Goal: Task Accomplishment & Management: Manage account settings

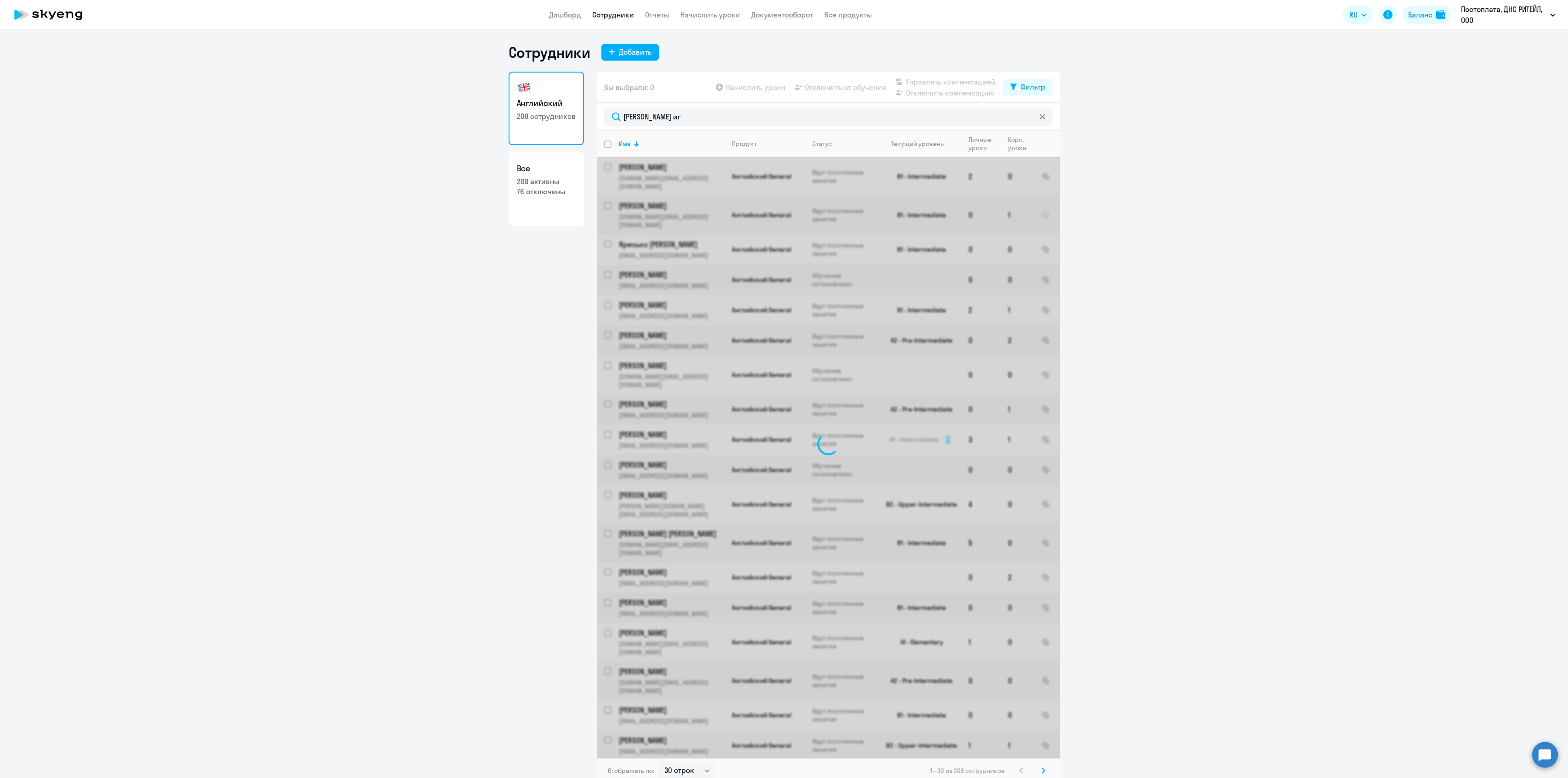
select select "30"
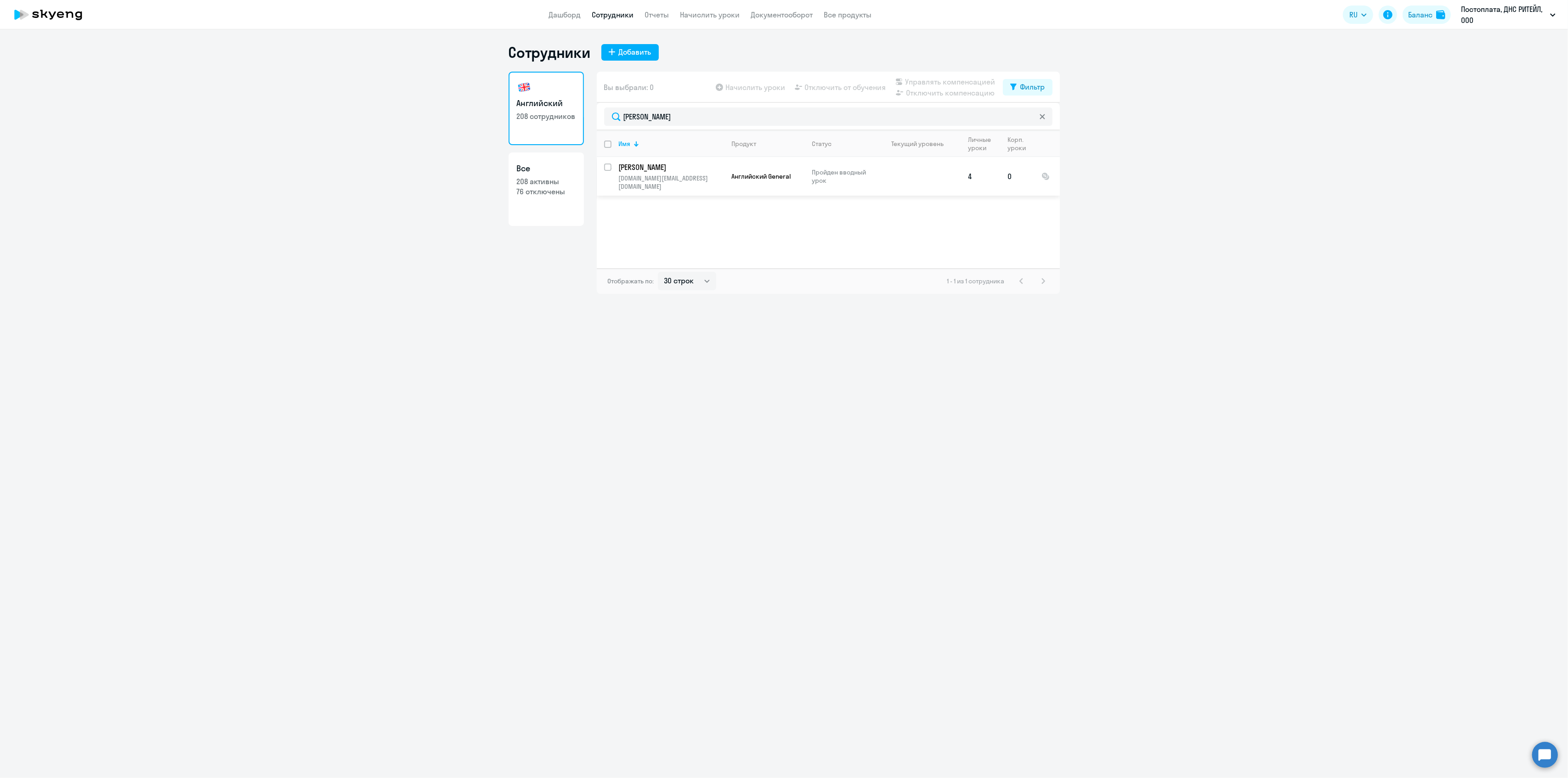
type input "[PERSON_NAME]"
click at [671, 165] on p "[PERSON_NAME]" at bounding box center [671, 167] width 104 height 10
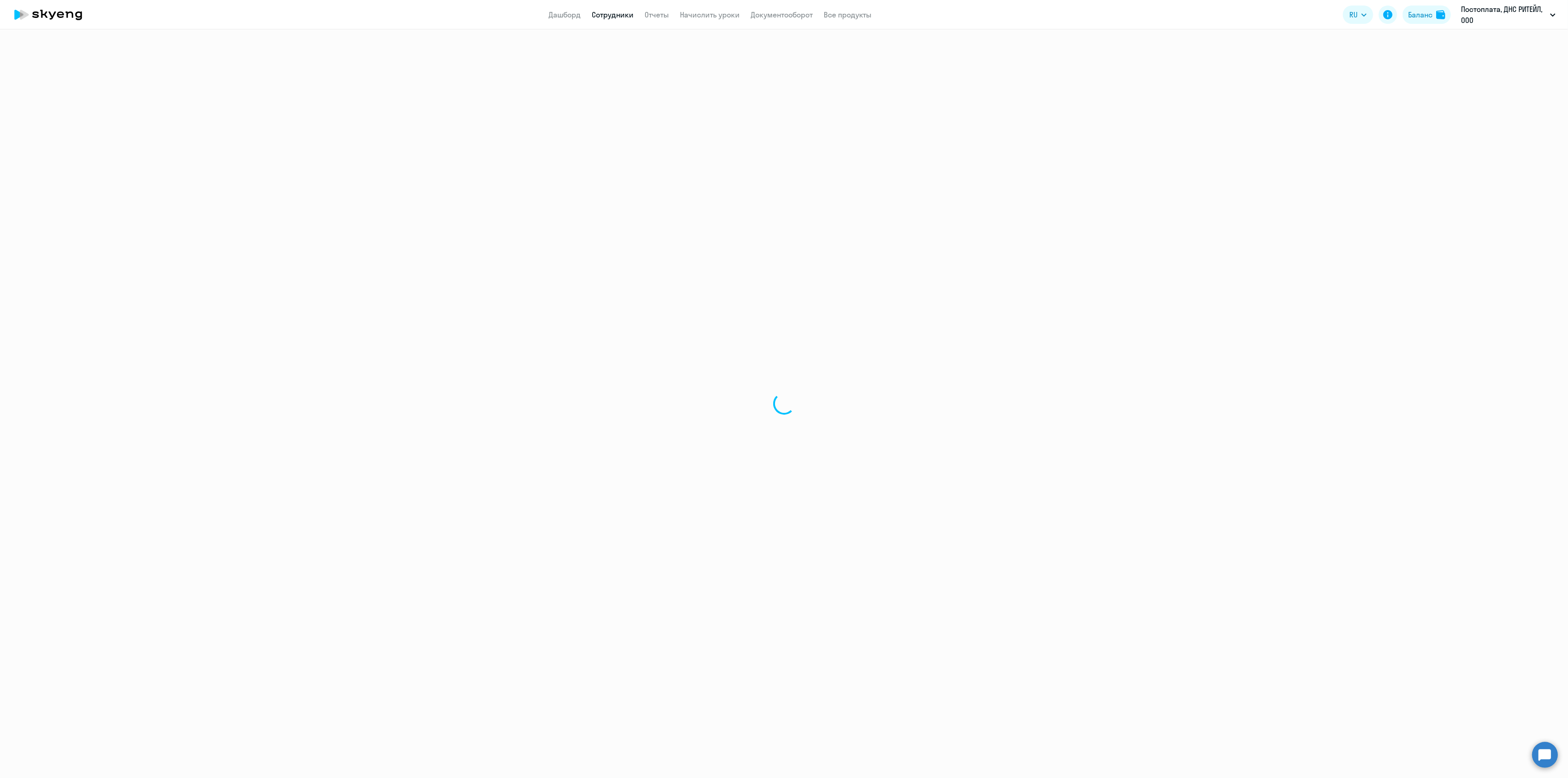
select select "english"
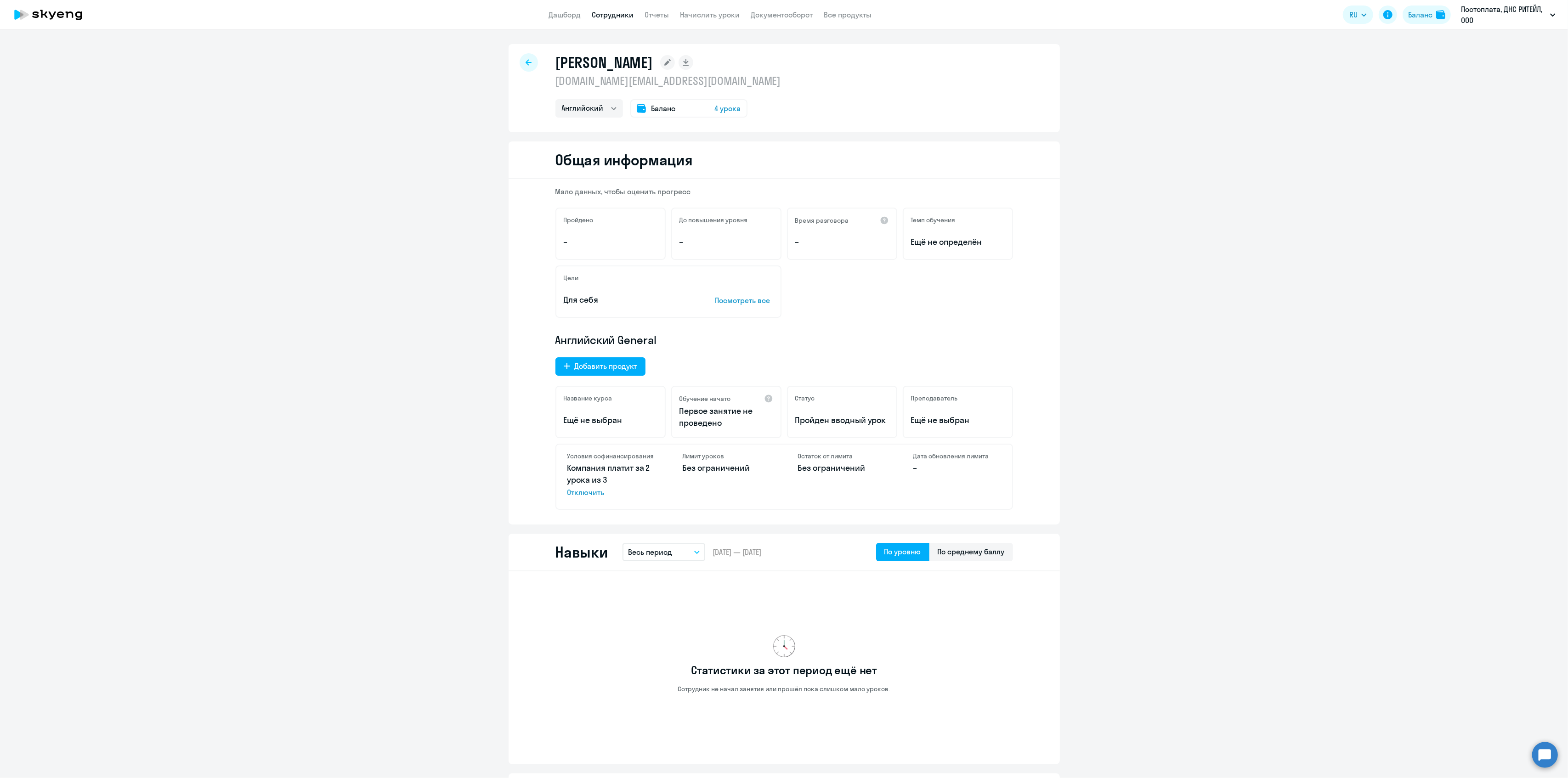
click at [675, 66] on rect at bounding box center [668, 62] width 15 height 15
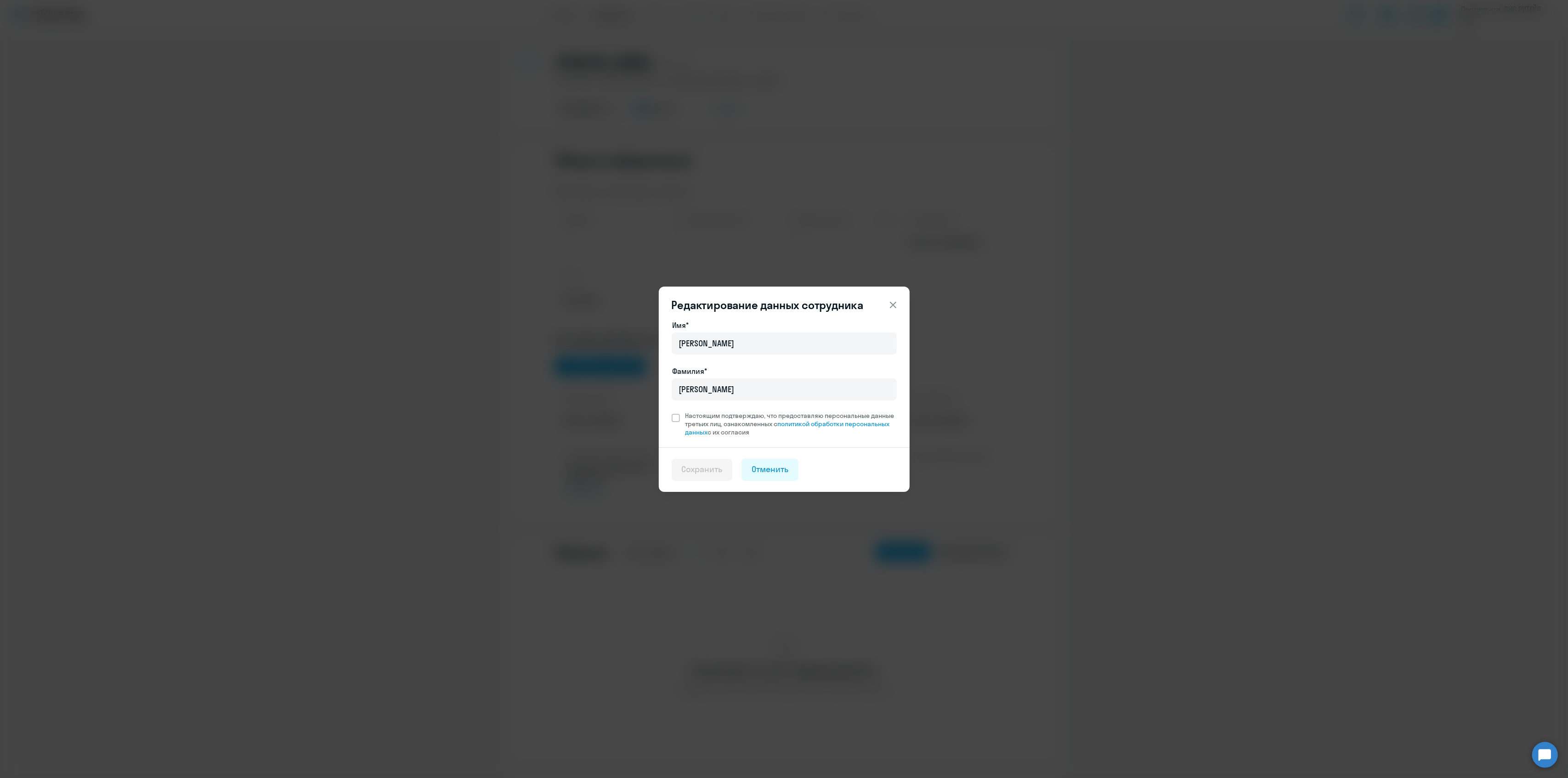
click at [895, 304] on icon at bounding box center [893, 305] width 11 height 11
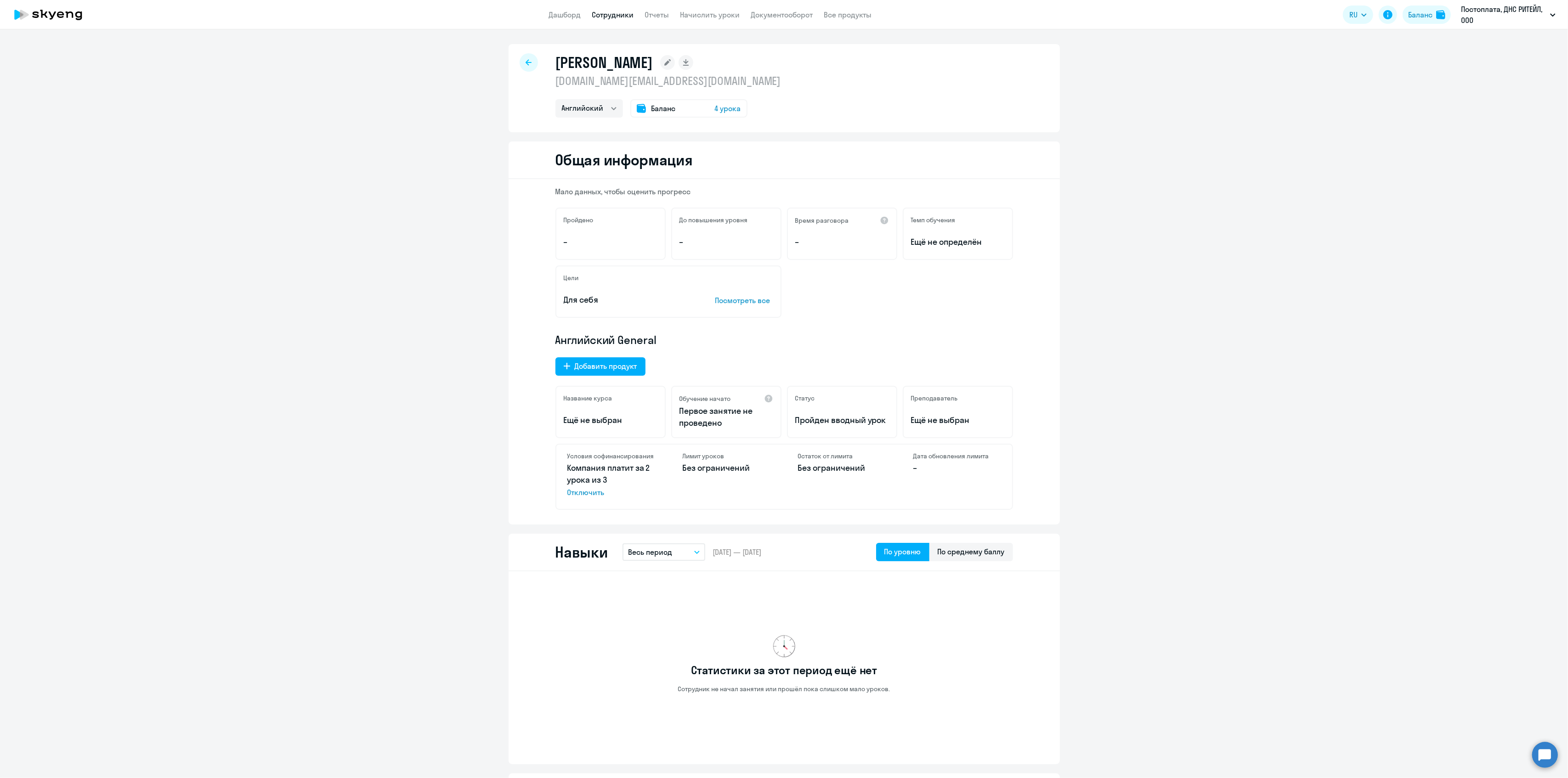
click at [527, 63] on div at bounding box center [529, 62] width 18 height 18
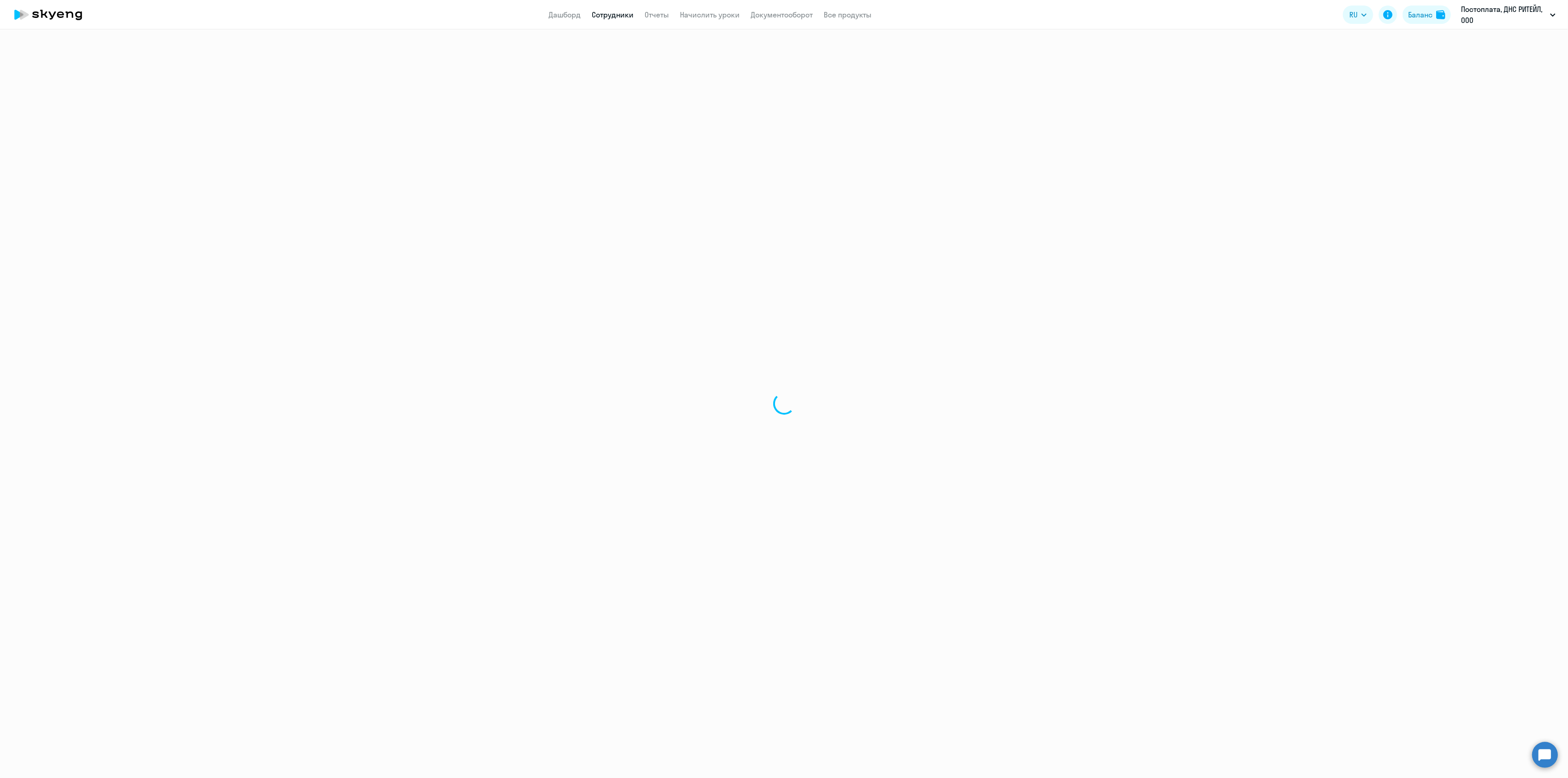
select select "30"
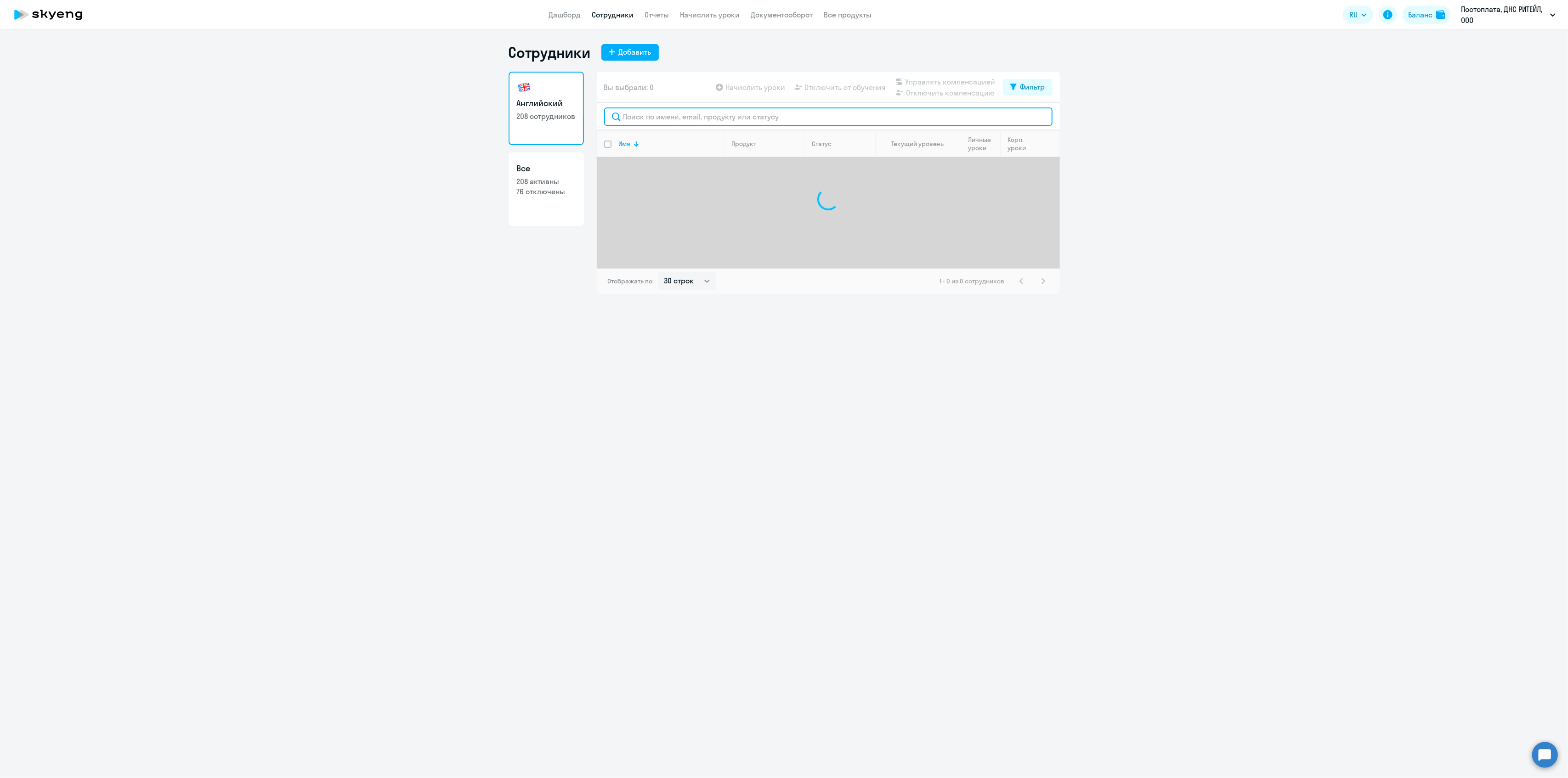
click at [660, 116] on input "text" at bounding box center [829, 116] width 449 height 18
type input "л"
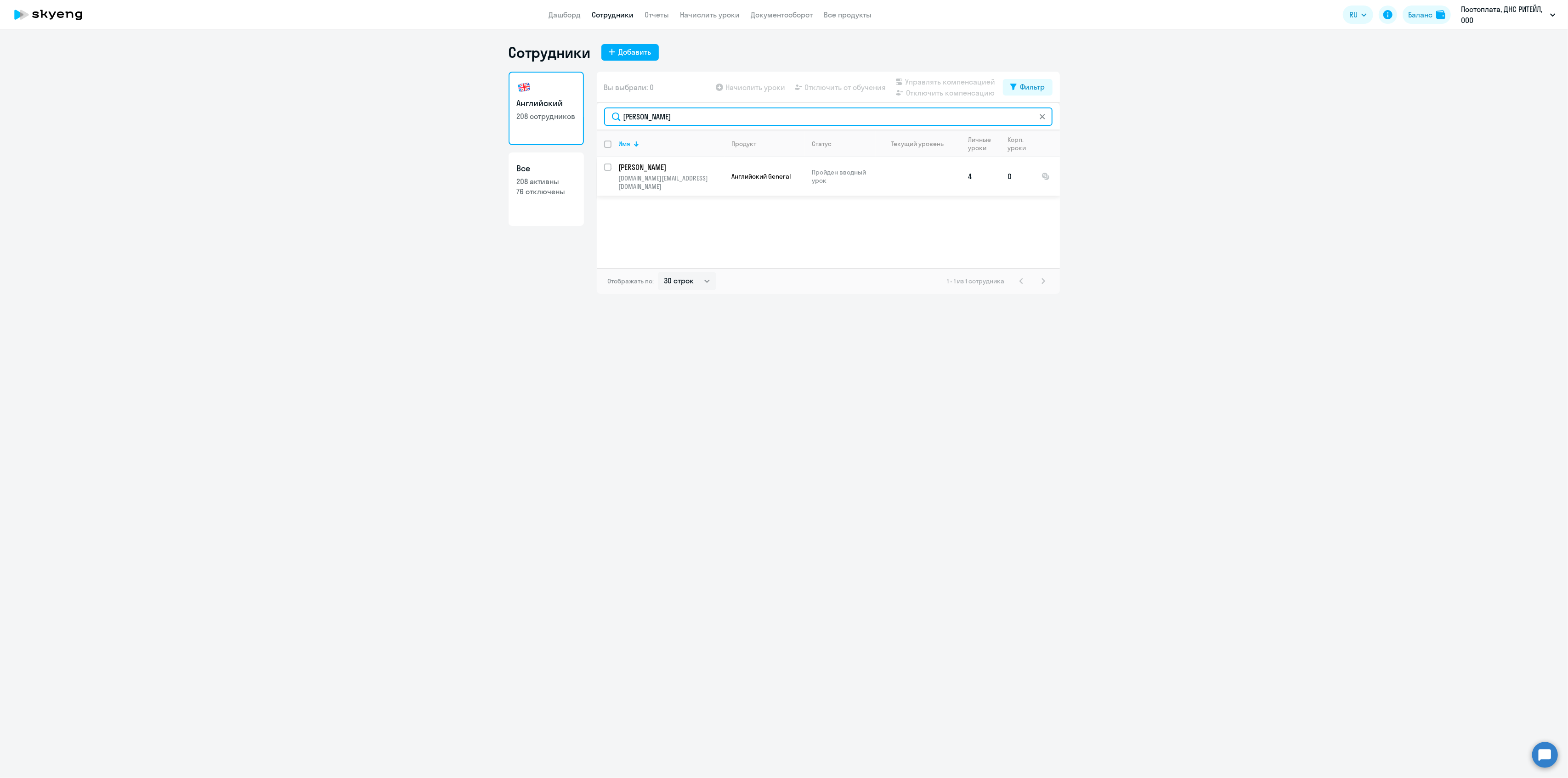
type input "[PERSON_NAME]"
click at [671, 170] on p "[PERSON_NAME]" at bounding box center [671, 167] width 104 height 10
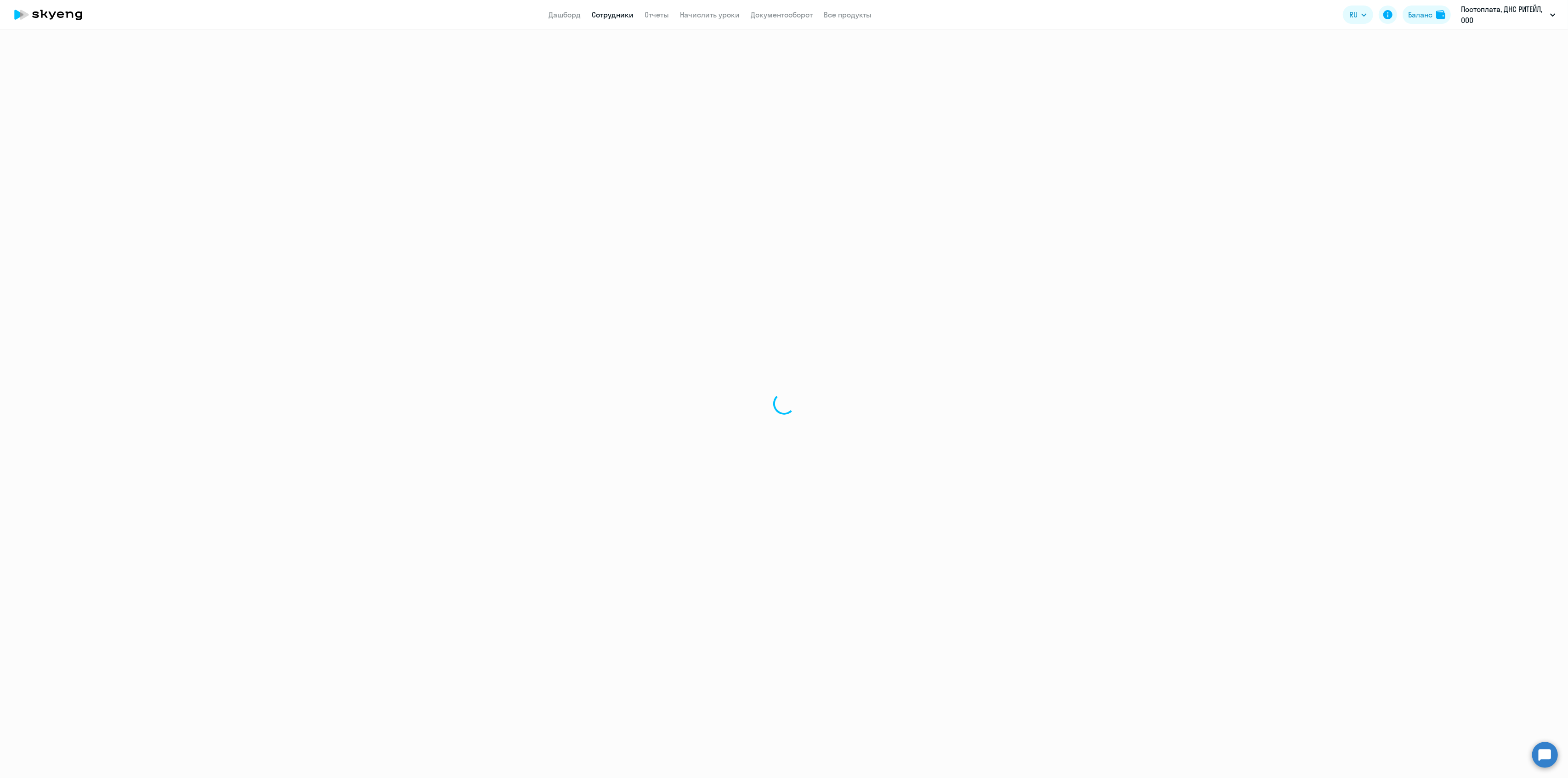
select select "english"
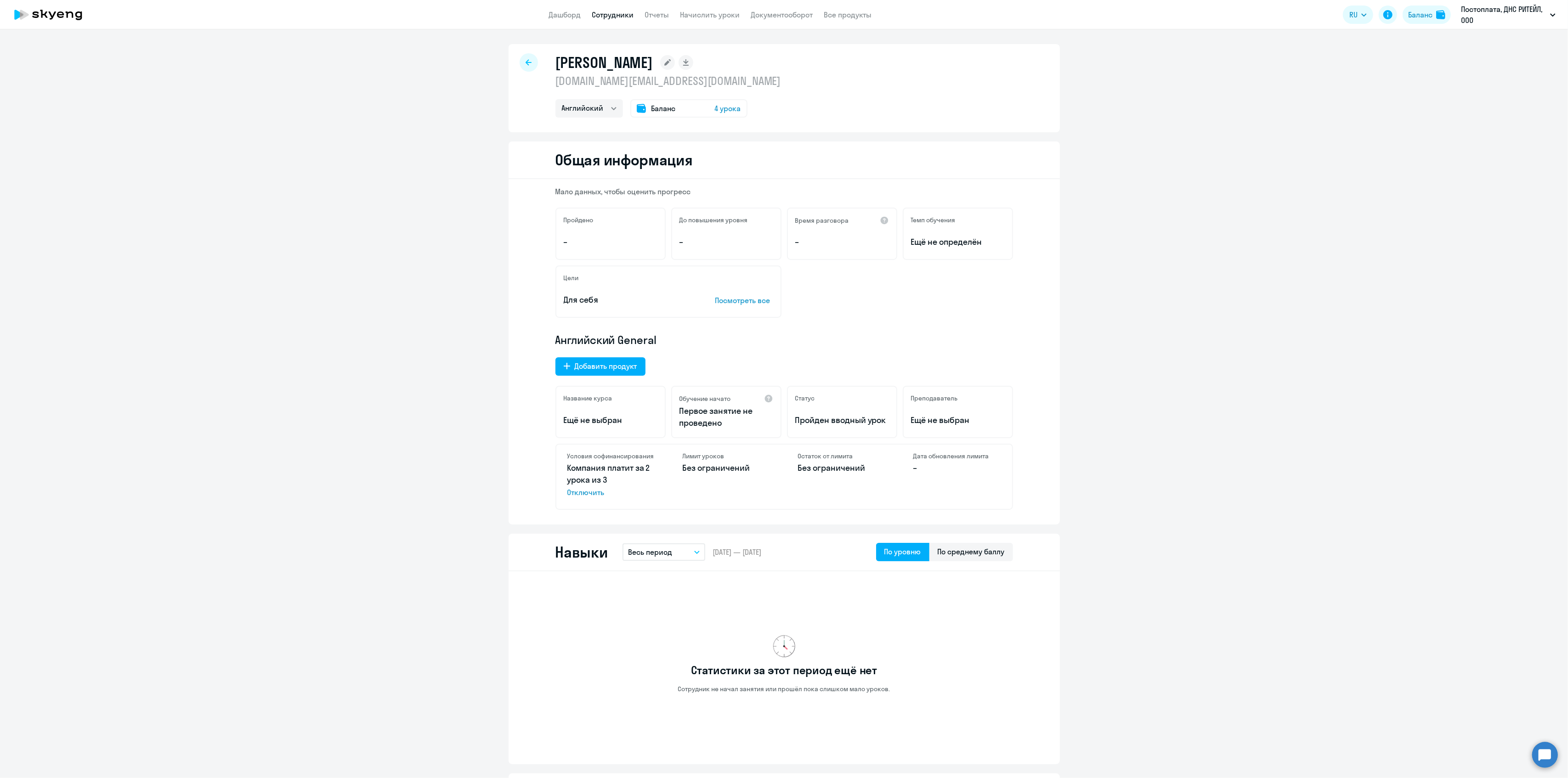
click at [528, 64] on div at bounding box center [529, 62] width 18 height 18
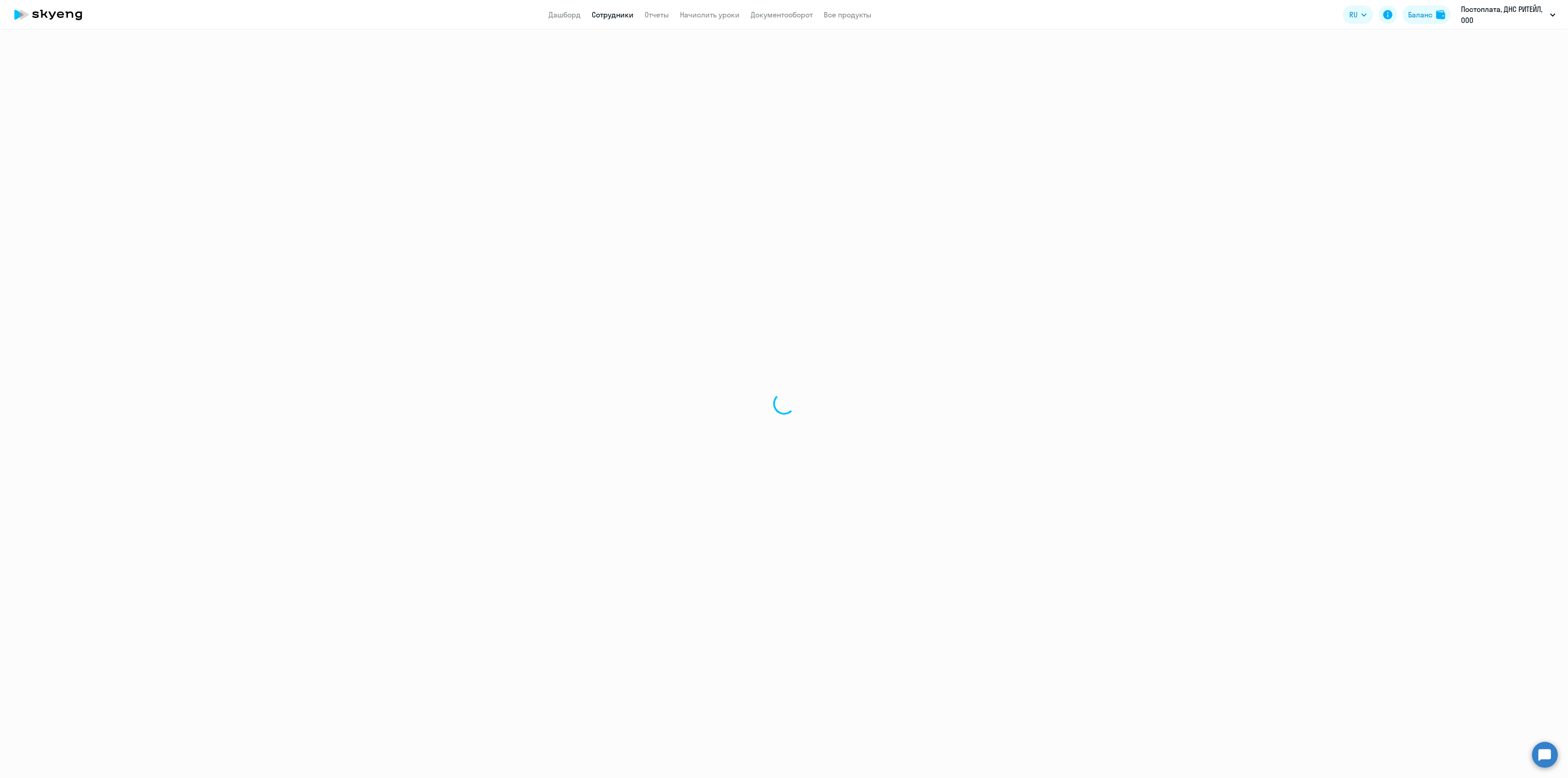
select select "30"
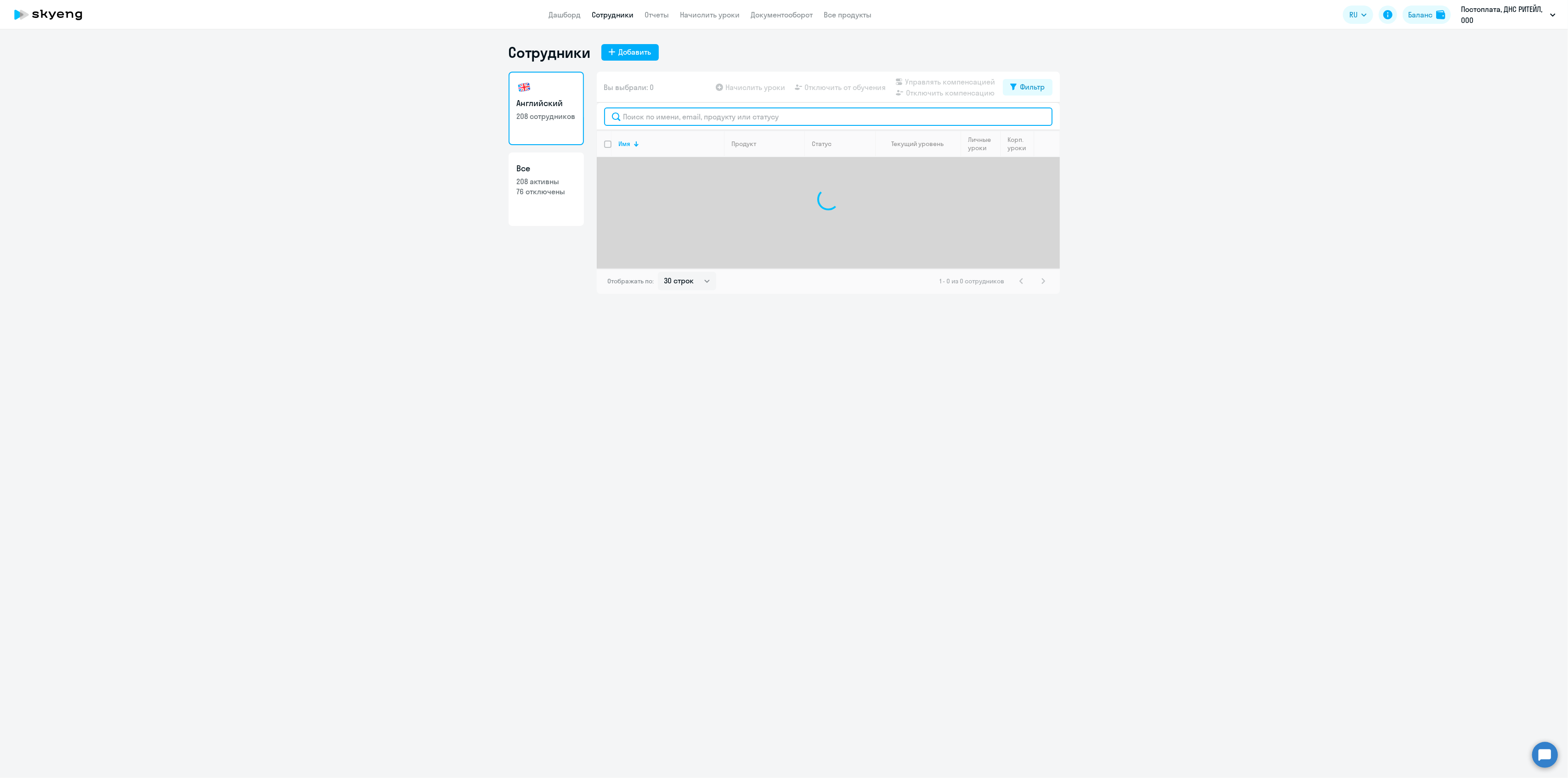
click at [633, 113] on input "text" at bounding box center [829, 116] width 449 height 18
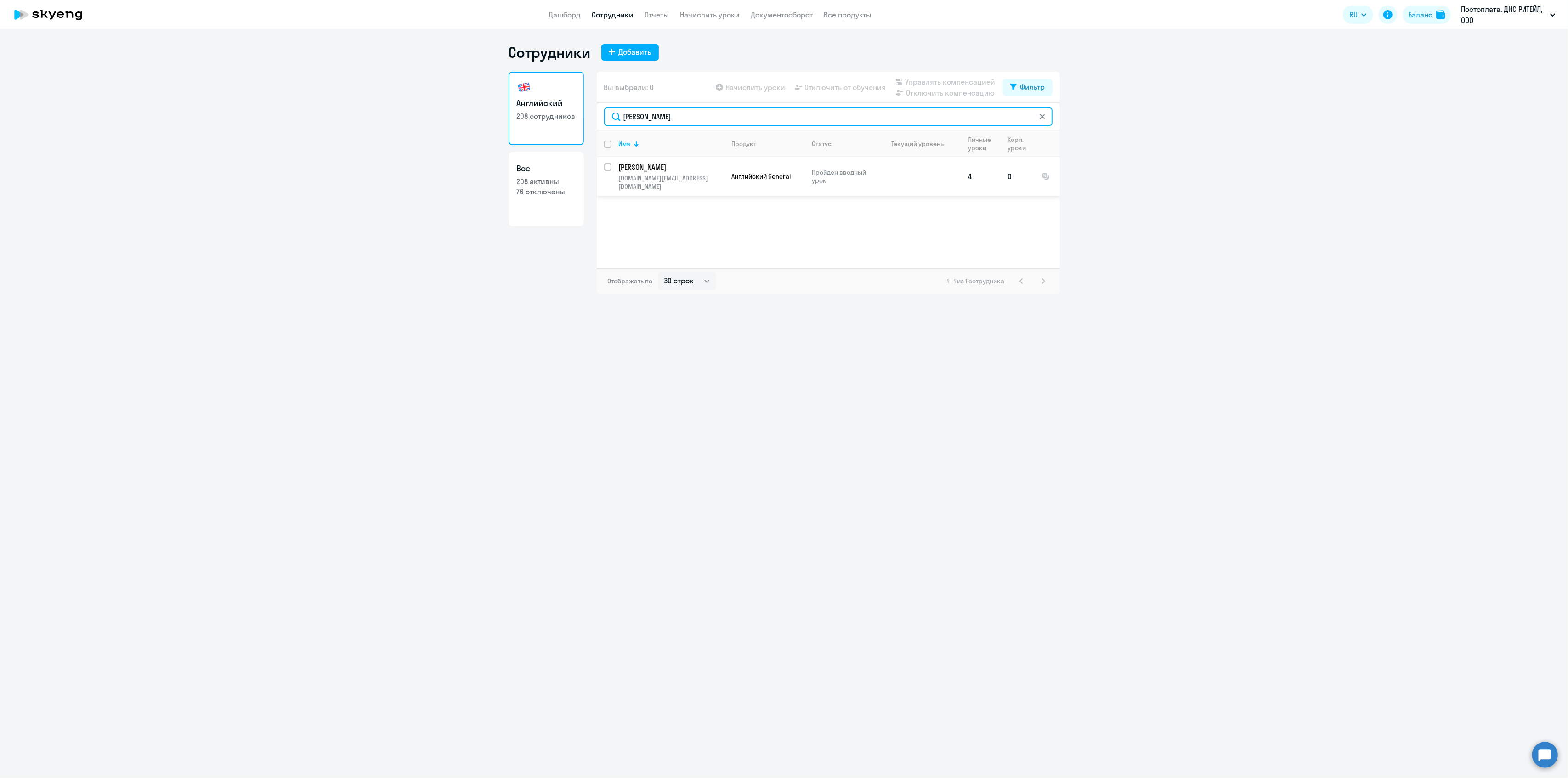
type input "[PERSON_NAME]"
click at [607, 169] on input "select row 42125420" at bounding box center [614, 172] width 18 height 18
checkbox input "true"
click at [915, 79] on span "Управлять компенсацией" at bounding box center [950, 82] width 90 height 11
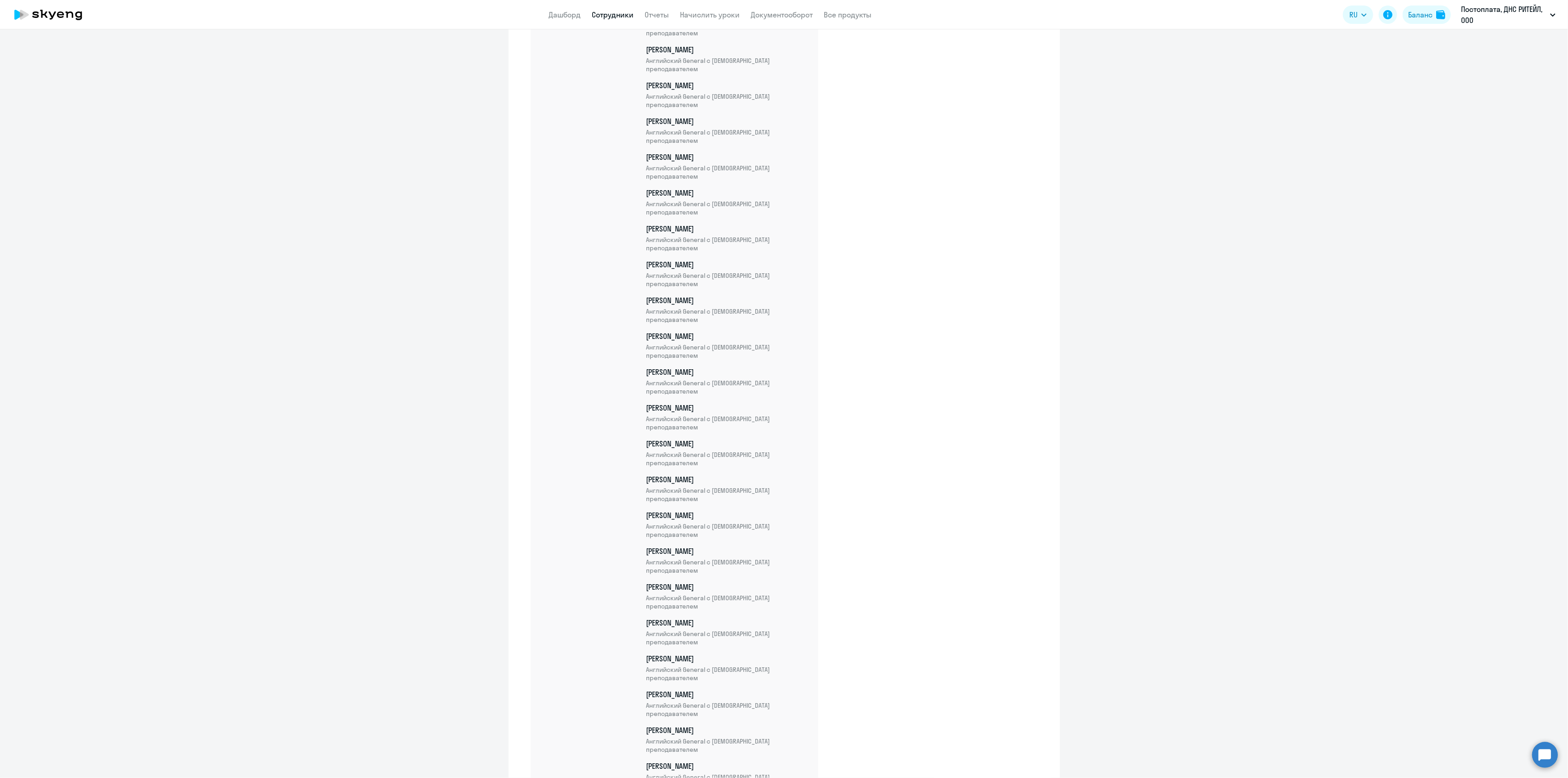
scroll to position [6226, 0]
drag, startPoint x: 920, startPoint y: 669, endPoint x: 950, endPoint y: 374, distance: 296.5
